Goal: Communication & Community: Answer question/provide support

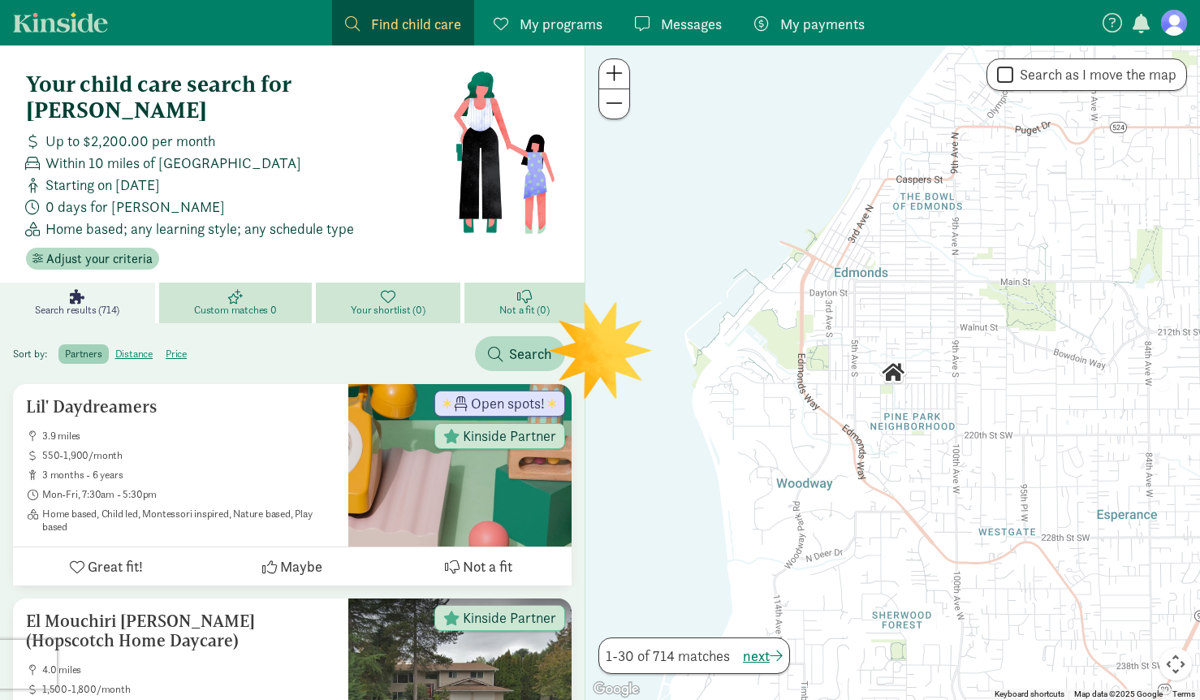
click at [523, 19] on span "My programs" at bounding box center [560, 24] width 83 height 22
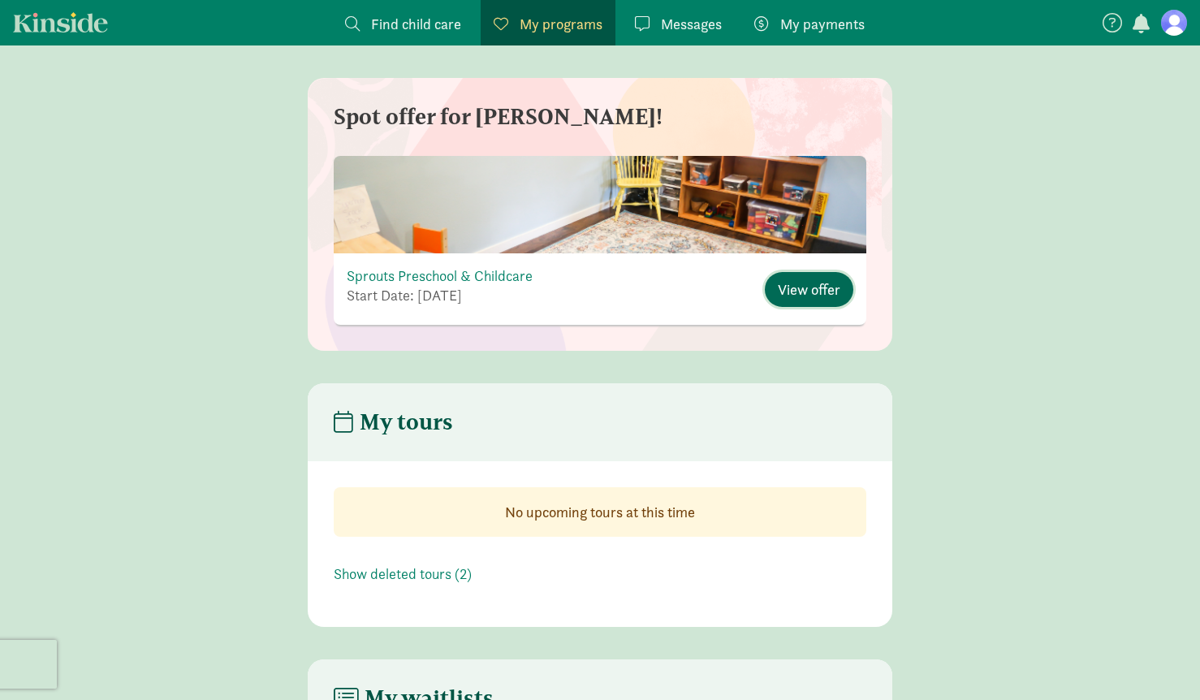
click at [793, 291] on span "View offer" at bounding box center [809, 289] width 62 height 22
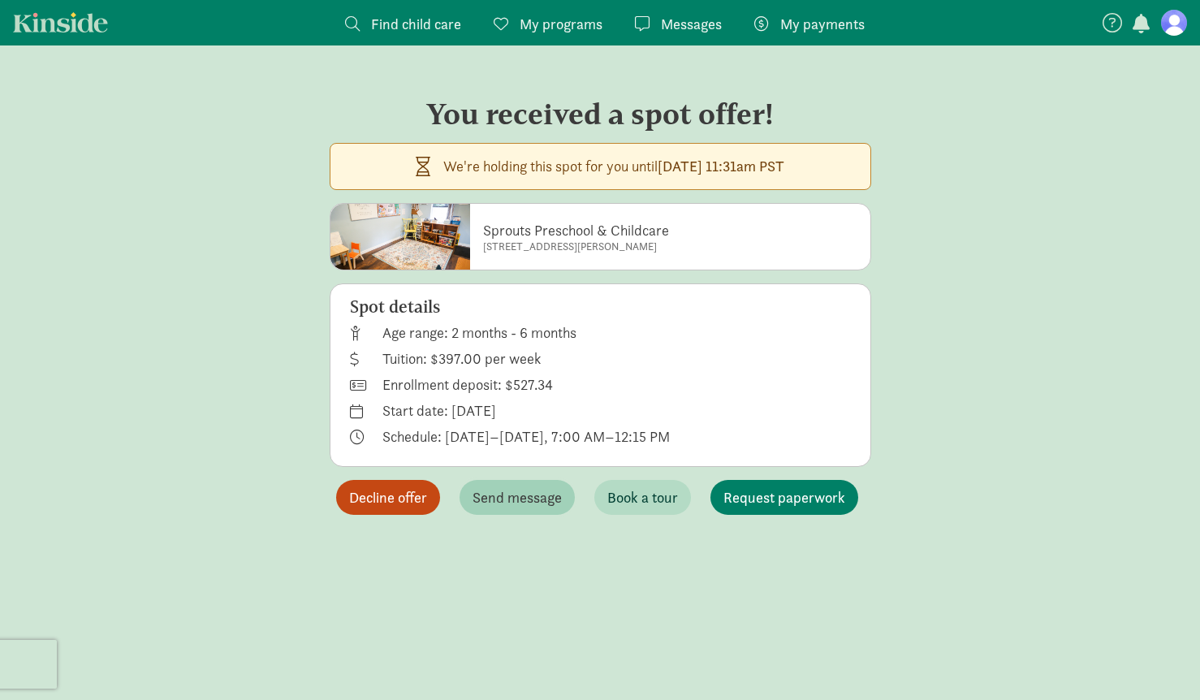
click at [524, 493] on span "Send message" at bounding box center [516, 497] width 89 height 22
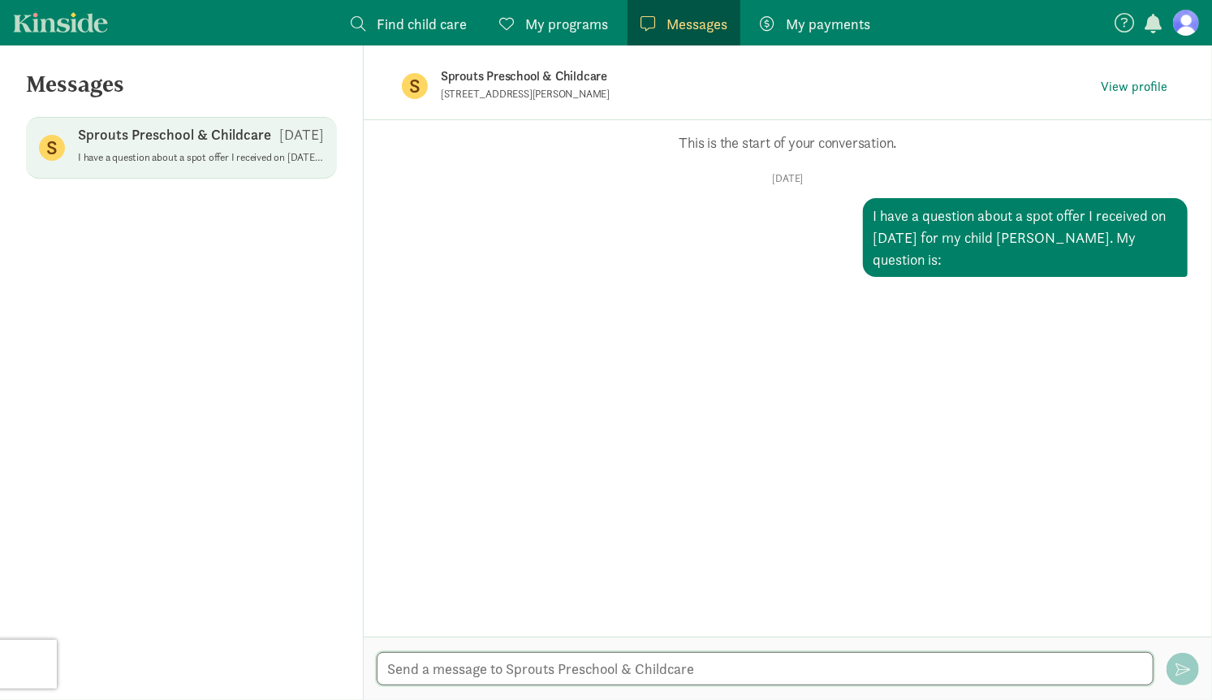
click at [544, 655] on textarea at bounding box center [765, 668] width 777 height 33
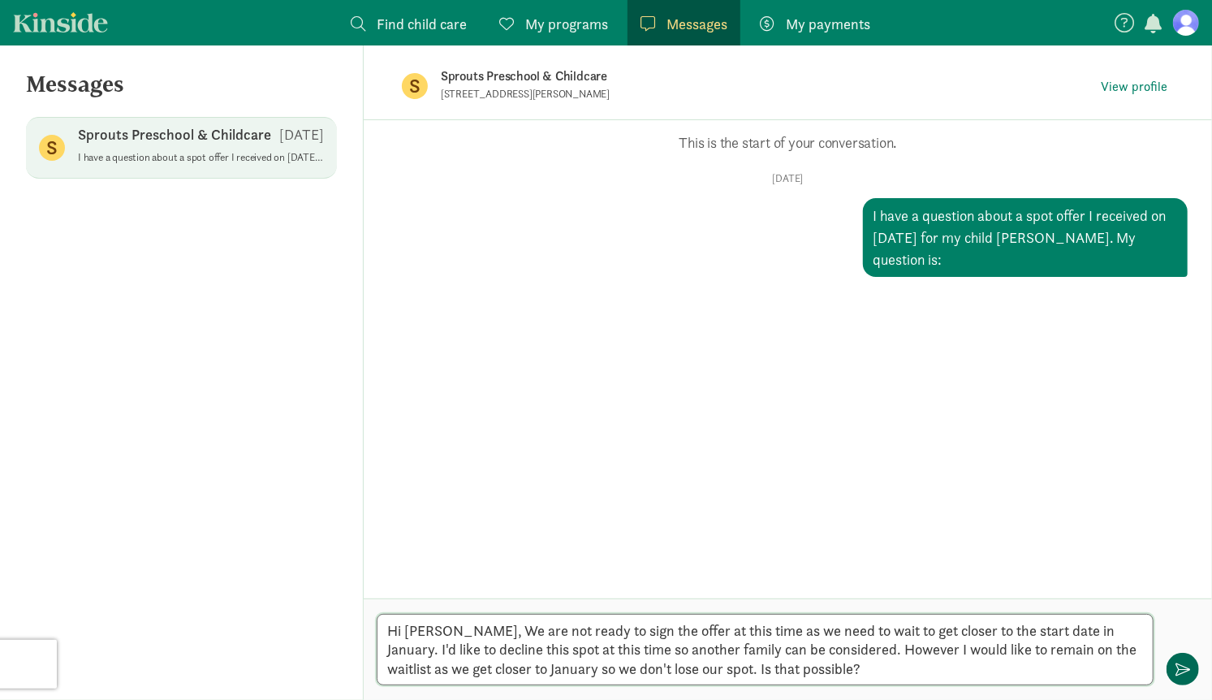
type textarea "Hi [PERSON_NAME], We are not ready to sign the offer at this time as we need to…"
click at [1195, 661] on button "button" at bounding box center [1182, 669] width 32 height 32
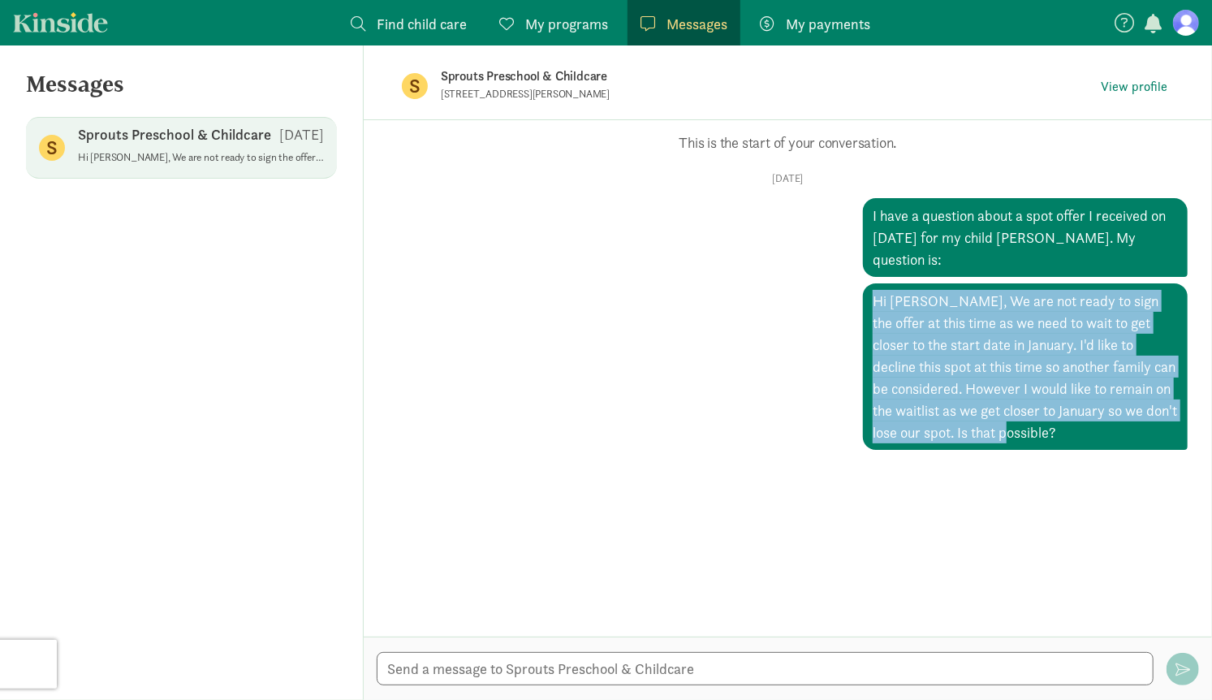
drag, startPoint x: 999, startPoint y: 435, endPoint x: 855, endPoint y: 291, distance: 203.7
click at [863, 291] on div "Hi [PERSON_NAME], We are not ready to sign the offer at this time as we need to…" at bounding box center [1025, 366] width 325 height 166
copy div "Hi [PERSON_NAME], We are not ready to sign the offer at this time as we need to…"
click at [564, 24] on span "My programs" at bounding box center [566, 24] width 83 height 22
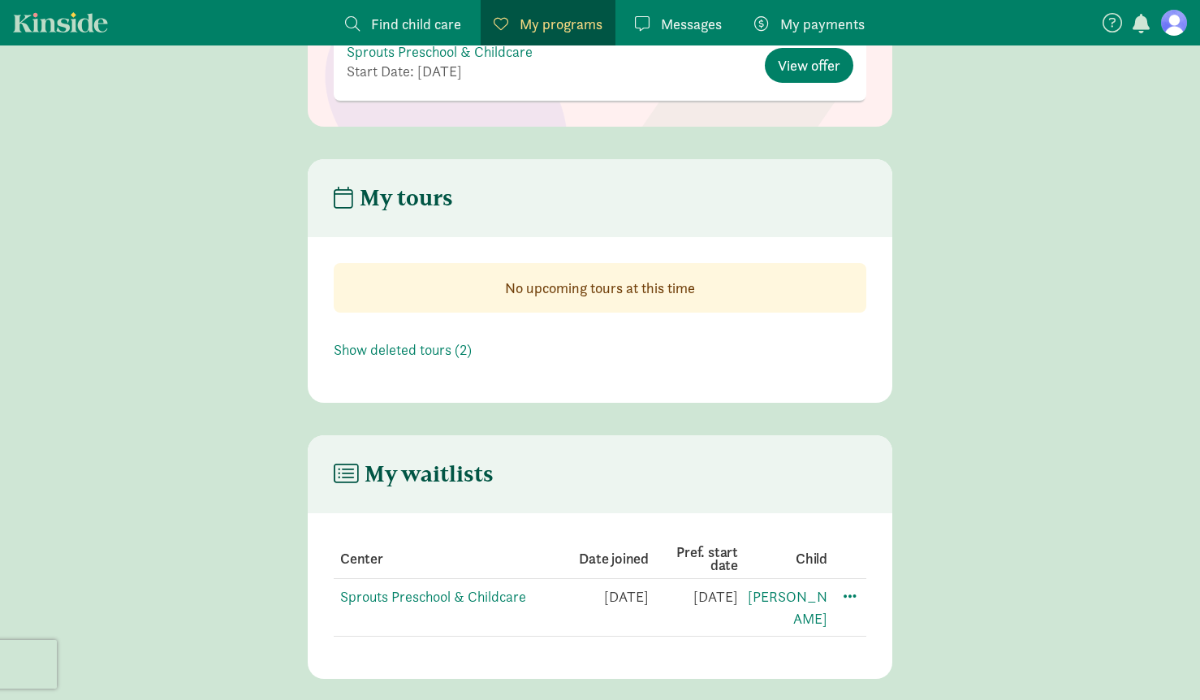
scroll to position [235, 0]
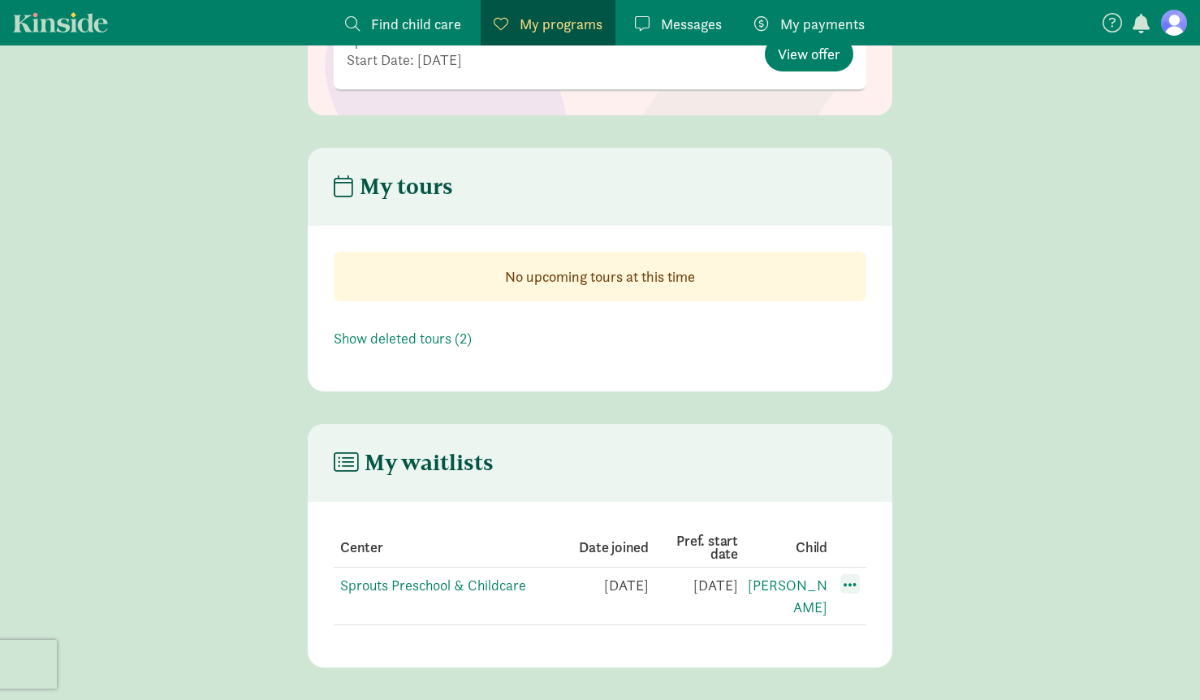
click at [855, 584] on span at bounding box center [849, 583] width 19 height 19
click at [1004, 500] on main "My waitlists Center Date joined Pref. start date Child Sprouts Preschool & Chil…" at bounding box center [600, 545] width 1200 height 243
